Goal: Task Accomplishment & Management: Manage account settings

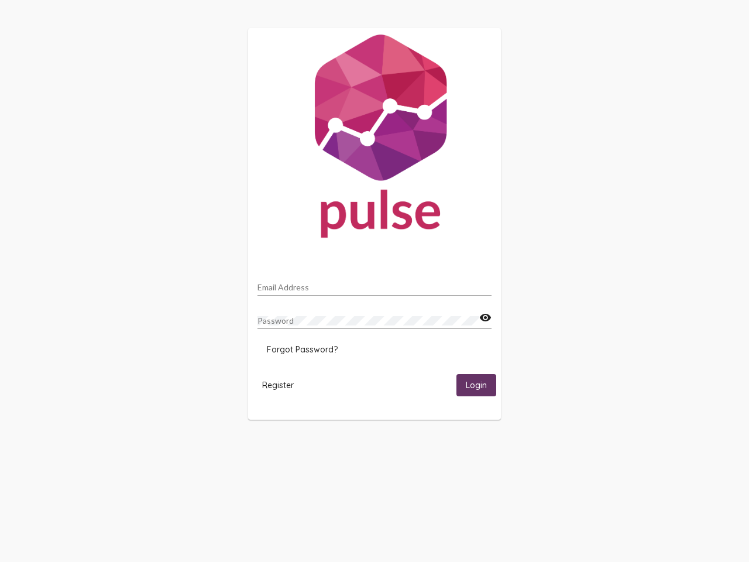
click at [374, 284] on input "Email Address" at bounding box center [374, 287] width 234 height 9
click at [485, 318] on mat-icon "visibility" at bounding box center [485, 318] width 12 height 14
click at [302, 349] on span "Forgot Password?" at bounding box center [302, 349] width 71 height 11
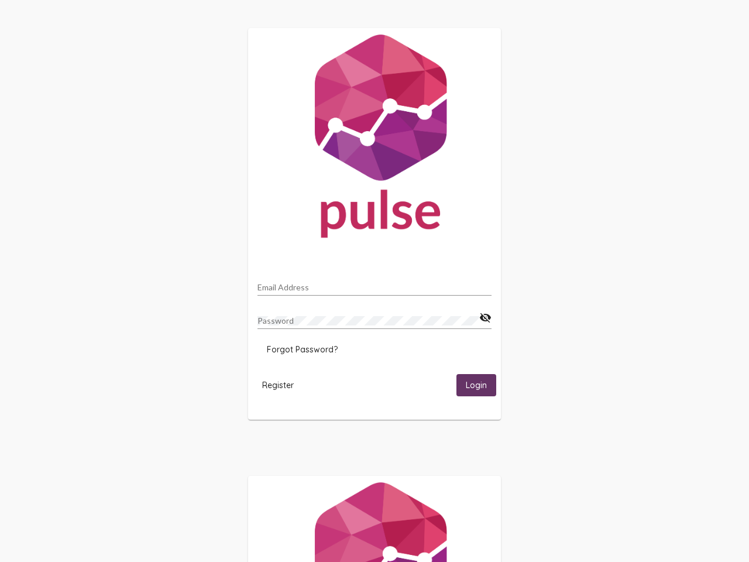
click at [278, 384] on span "Register" at bounding box center [278, 385] width 32 height 11
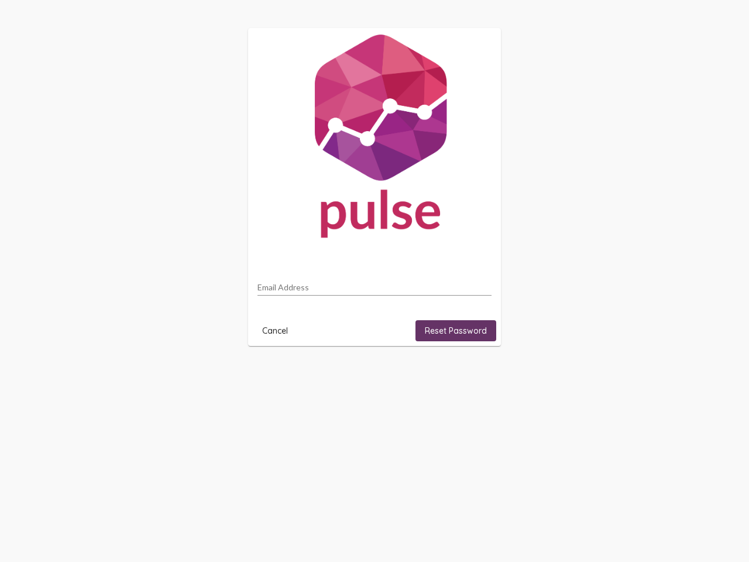
click at [476, 374] on html "Email Address Cancel Reset Password" at bounding box center [374, 187] width 749 height 374
